Goal: Check status: Check status

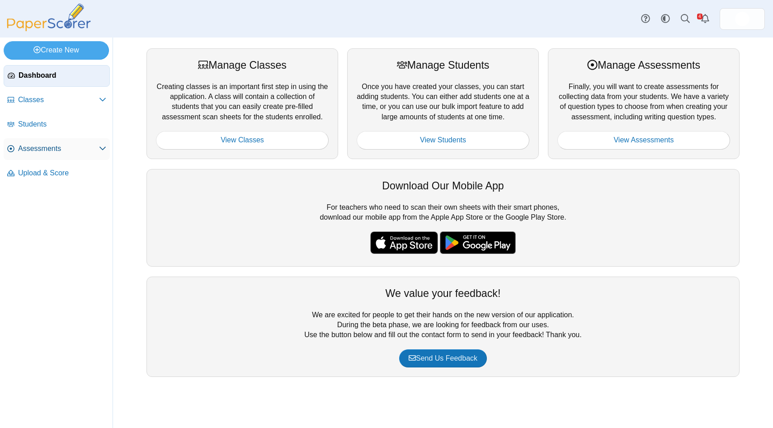
click at [32, 147] on span "Assessments" at bounding box center [58, 149] width 81 height 10
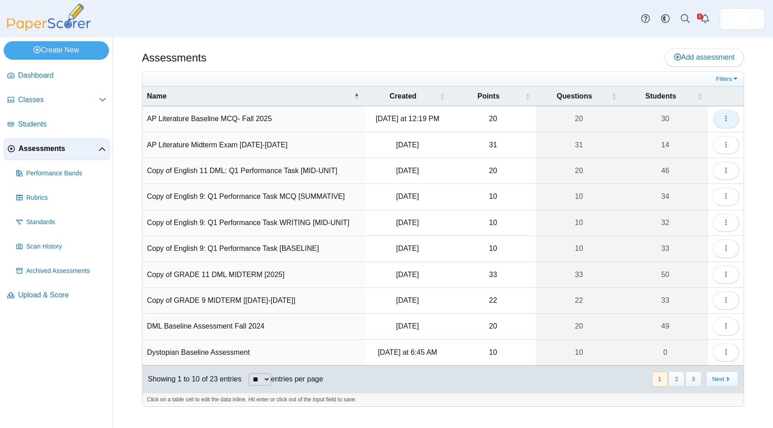
click at [722, 123] on button "button" at bounding box center [726, 119] width 26 height 18
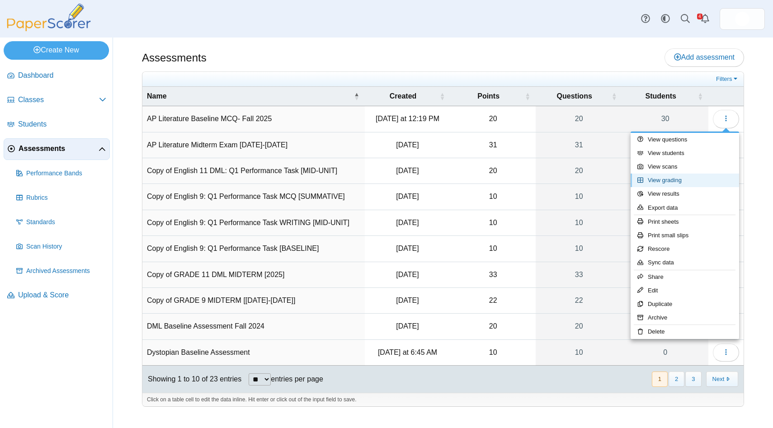
click at [677, 184] on link "View grading" at bounding box center [685, 181] width 109 height 14
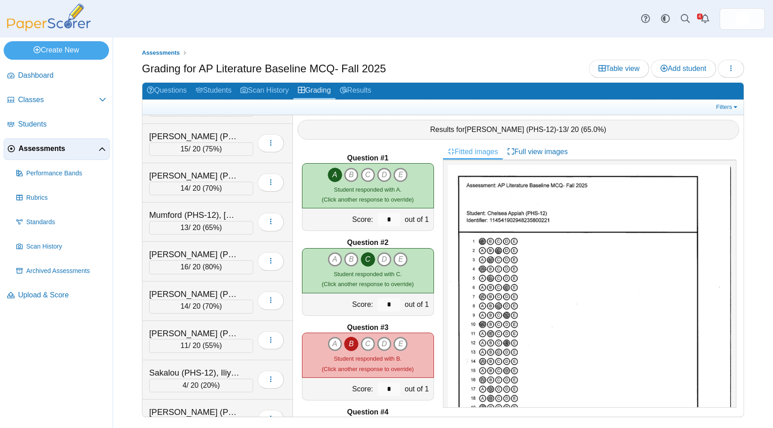
scroll to position [880, 0]
